Goal: Task Accomplishment & Management: Complete application form

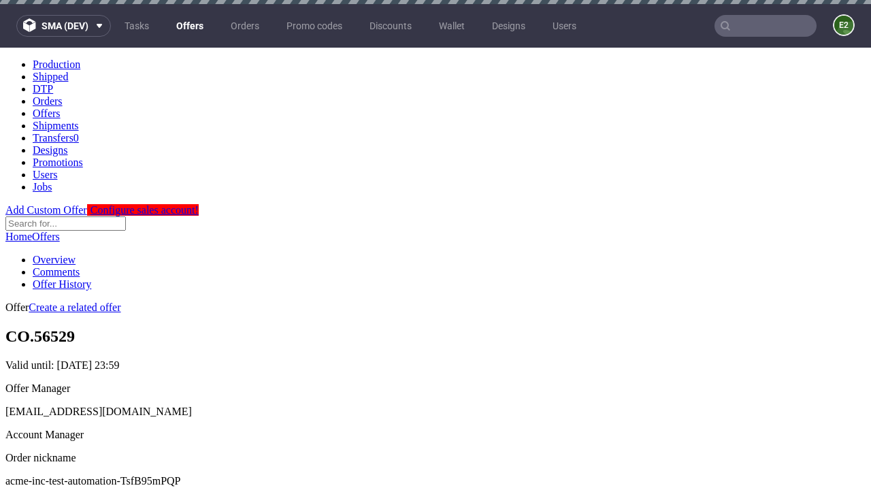
scroll to position [4, 0]
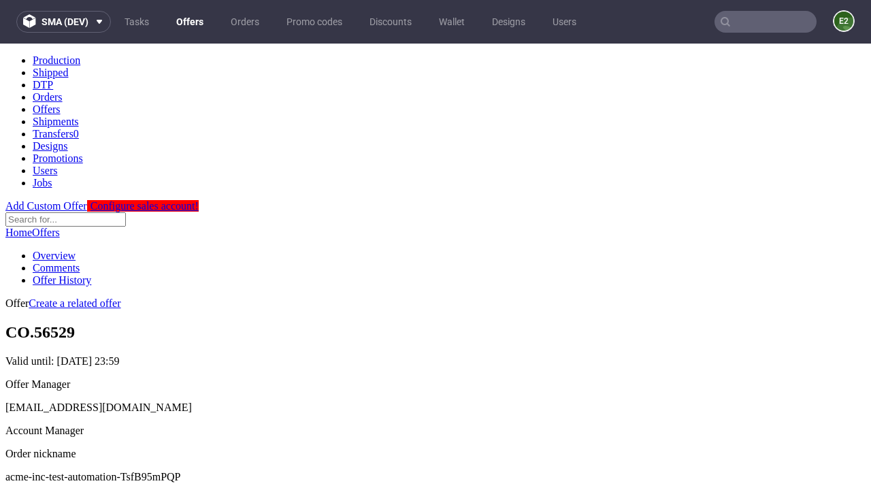
scroll to position [135, 0]
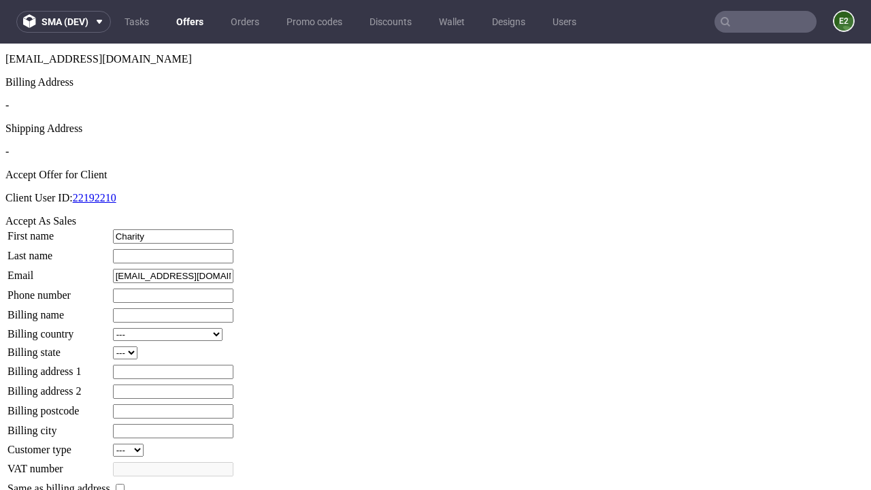
type input "Charity"
type input "[PERSON_NAME]"
type input "1509813888"
type input "Dovie_Cruickshank"
select select "13"
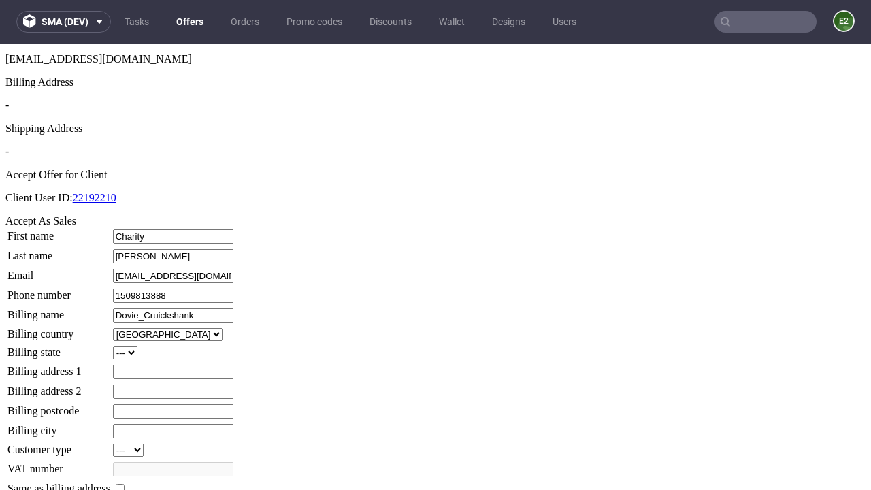
select select "132"
type input "Dovie_Cruickshank"
type input "89 [PERSON_NAME] [PERSON_NAME]"
type input "OU4 9WV"
type input "Binsbury"
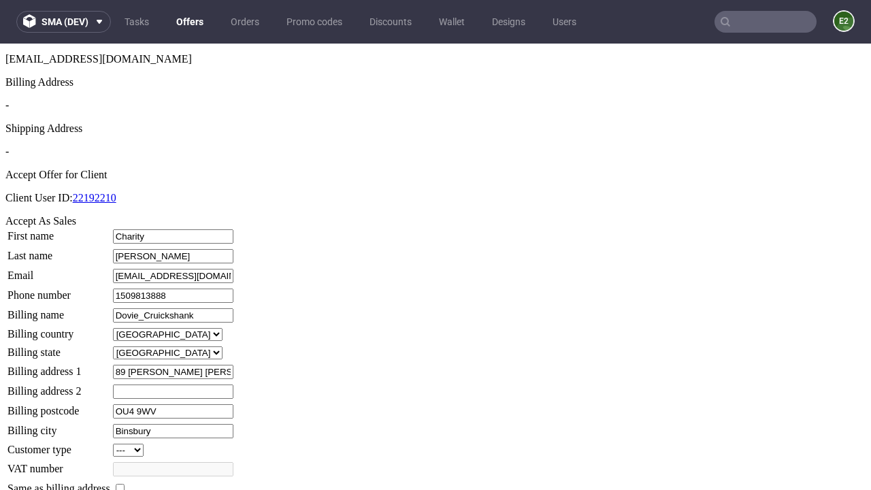
click at [125, 484] on input "checkbox" at bounding box center [120, 488] width 9 height 9
checkbox input "true"
type input "Dovie_Cruickshank"
select select "13"
type input "89 [PERSON_NAME] [PERSON_NAME]"
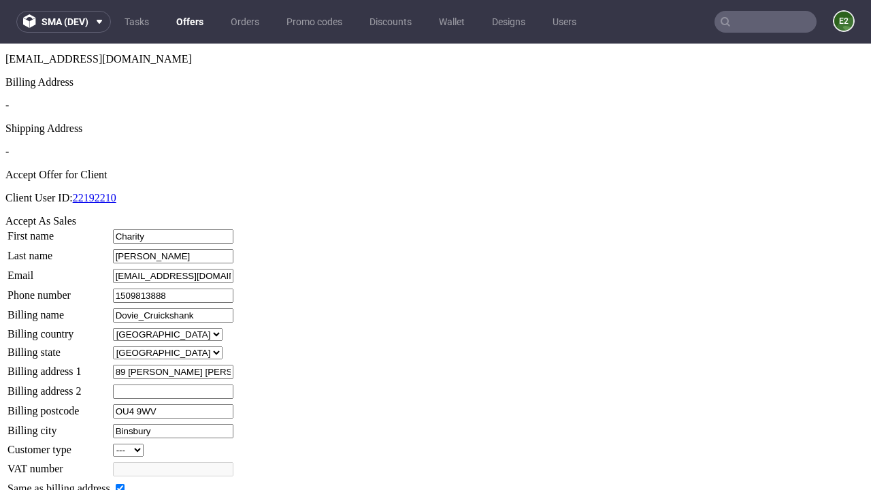
type input "OU4 9WV"
type input "Binsbury"
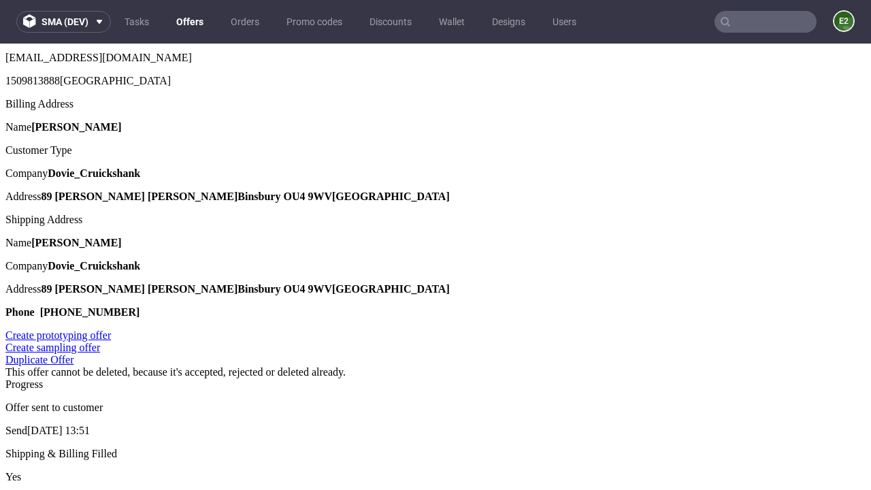
scroll to position [0, 0]
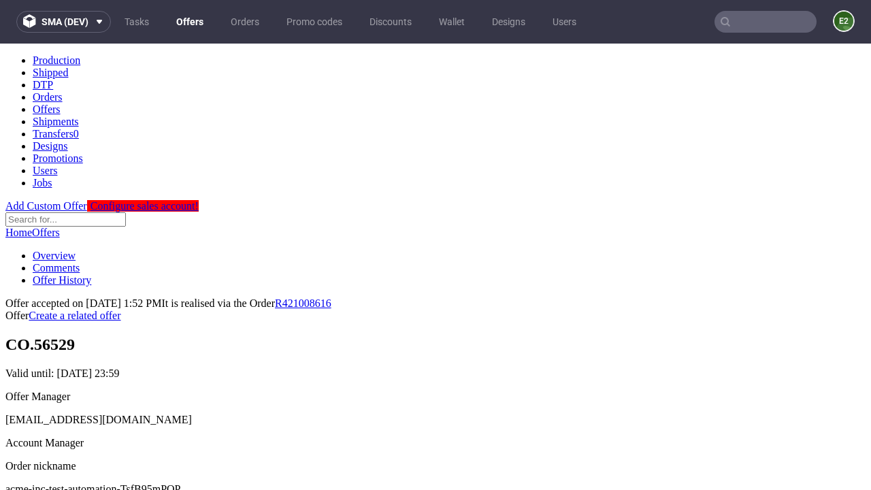
type input "[DATE]"
select select "12214305"
type input "In progress..."
